Goal: Transaction & Acquisition: Purchase product/service

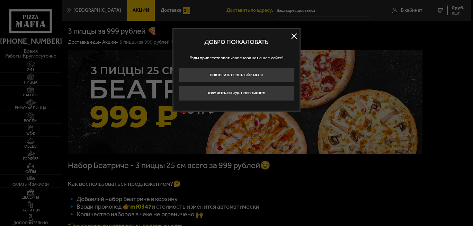
type input "[STREET_ADDRESS]"
click at [293, 35] on button at bounding box center [294, 36] width 10 height 10
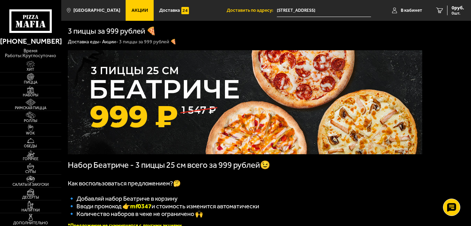
click at [35, 20] on icon at bounding box center [30, 21] width 42 height 24
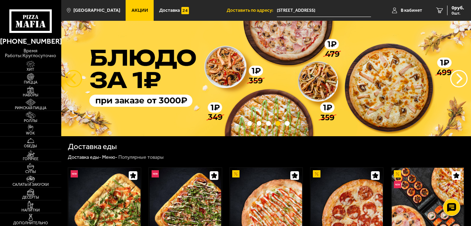
click at [73, 76] on button "следующий" at bounding box center [73, 78] width 17 height 17
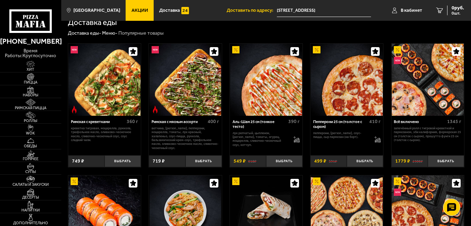
scroll to position [124, 0]
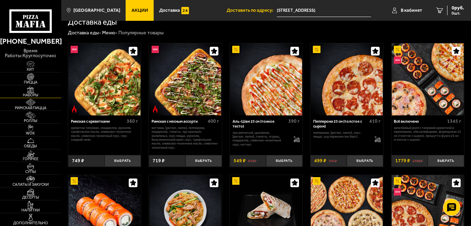
click at [30, 92] on img at bounding box center [30, 89] width 19 height 7
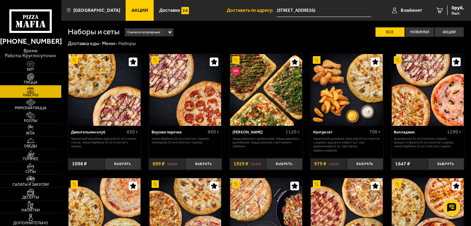
click at [37, 24] on use at bounding box center [37, 24] width 3 height 7
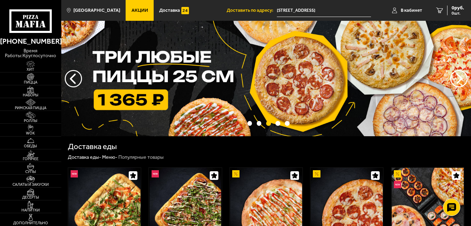
click at [280, 100] on img at bounding box center [266, 78] width 410 height 115
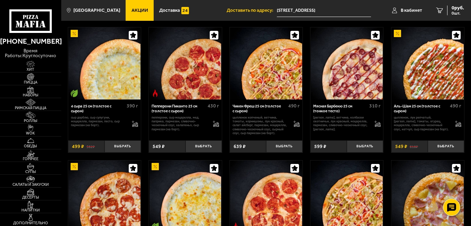
scroll to position [488, 0]
